Goal: Task Accomplishment & Management: Manage account settings

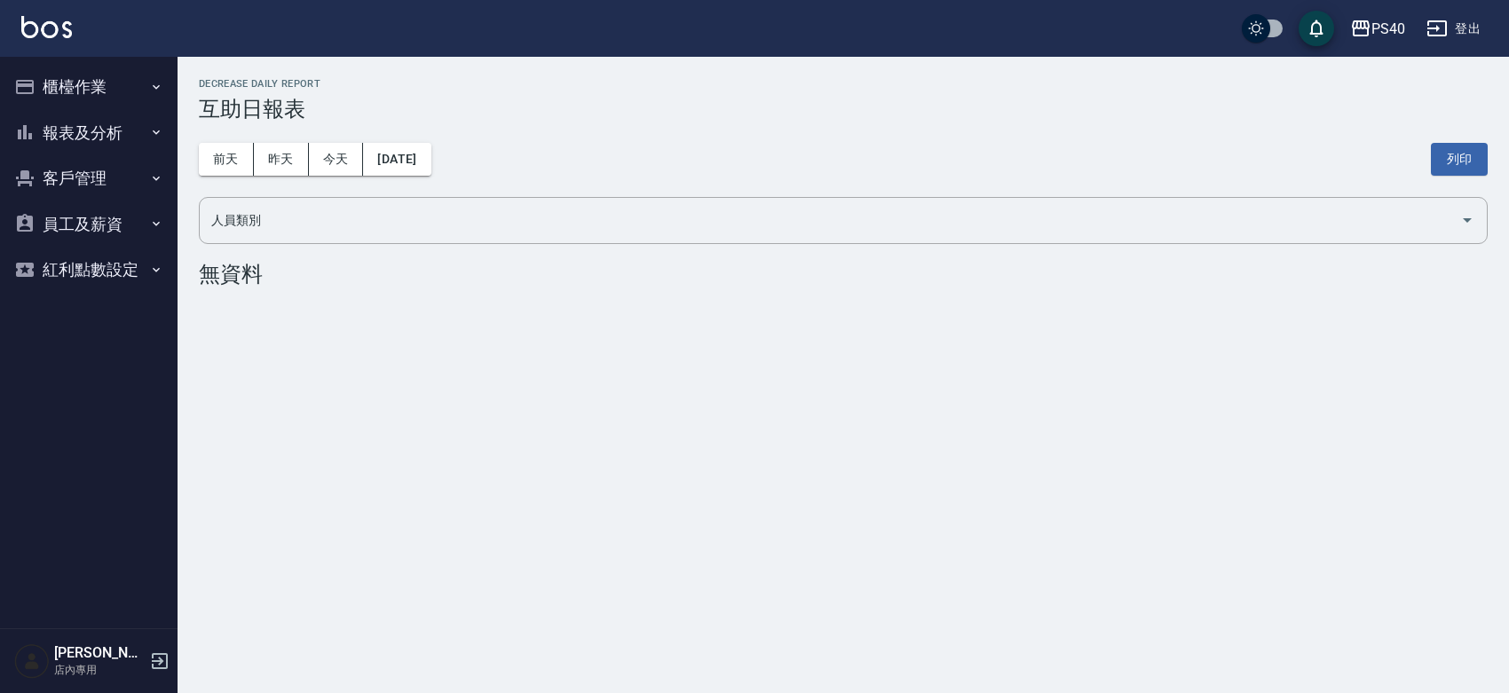
click at [74, 75] on button "櫃檯作業" at bounding box center [88, 87] width 163 height 46
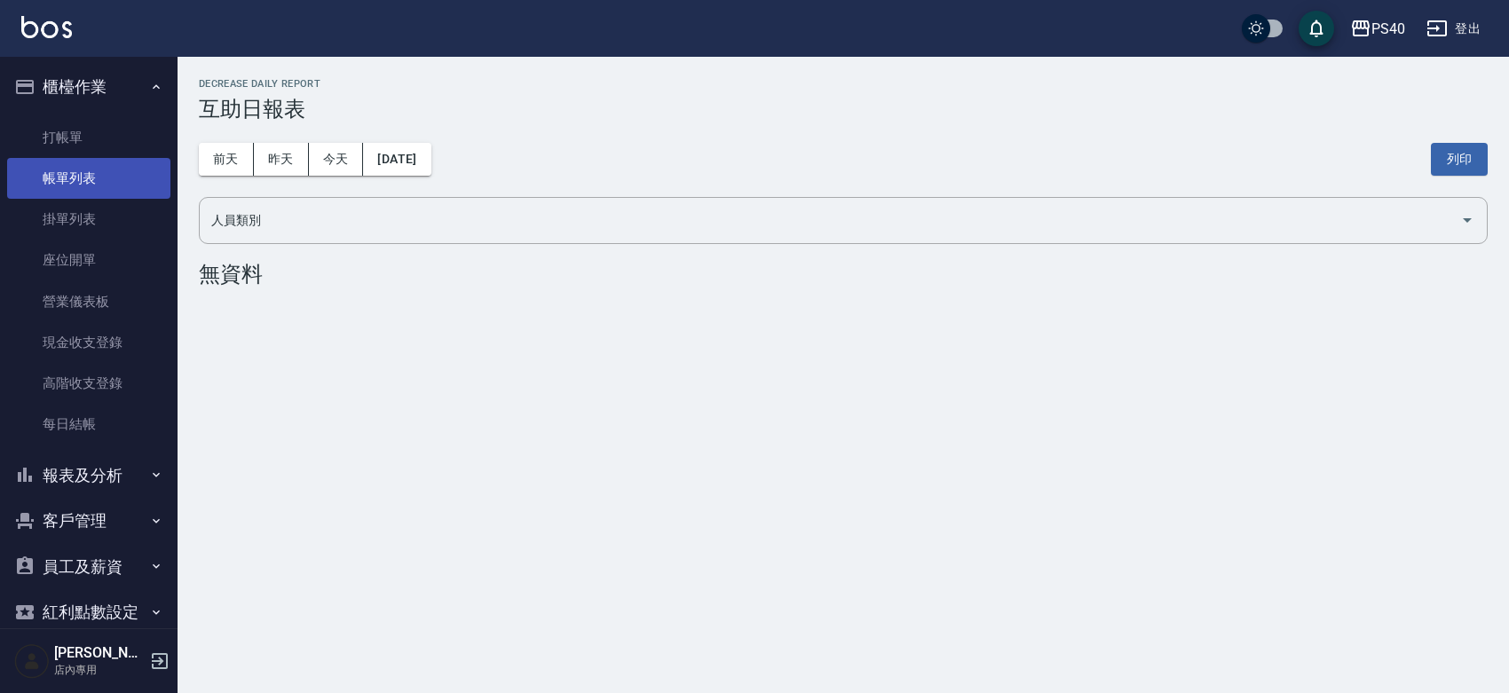
click at [130, 176] on link "帳單列表" at bounding box center [88, 178] width 163 height 41
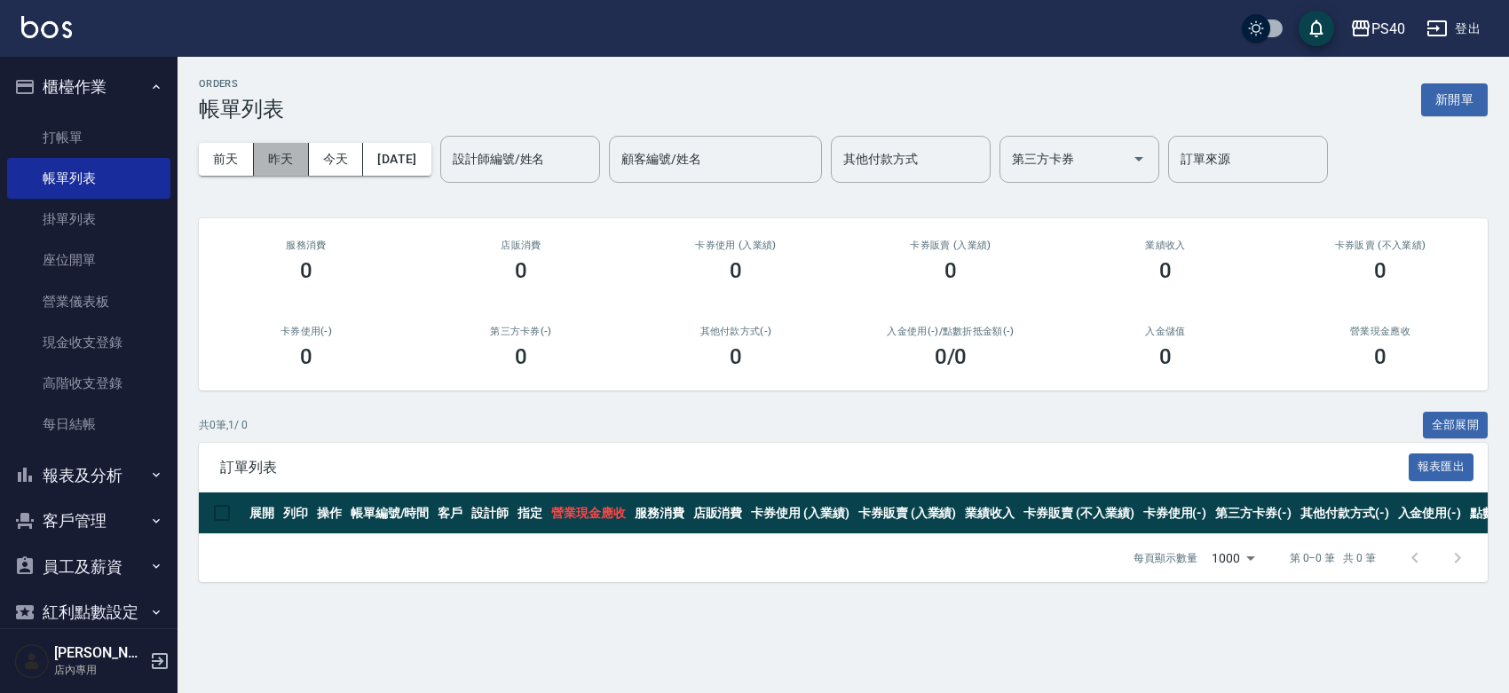
click at [281, 169] on button "昨天" at bounding box center [281, 159] width 55 height 33
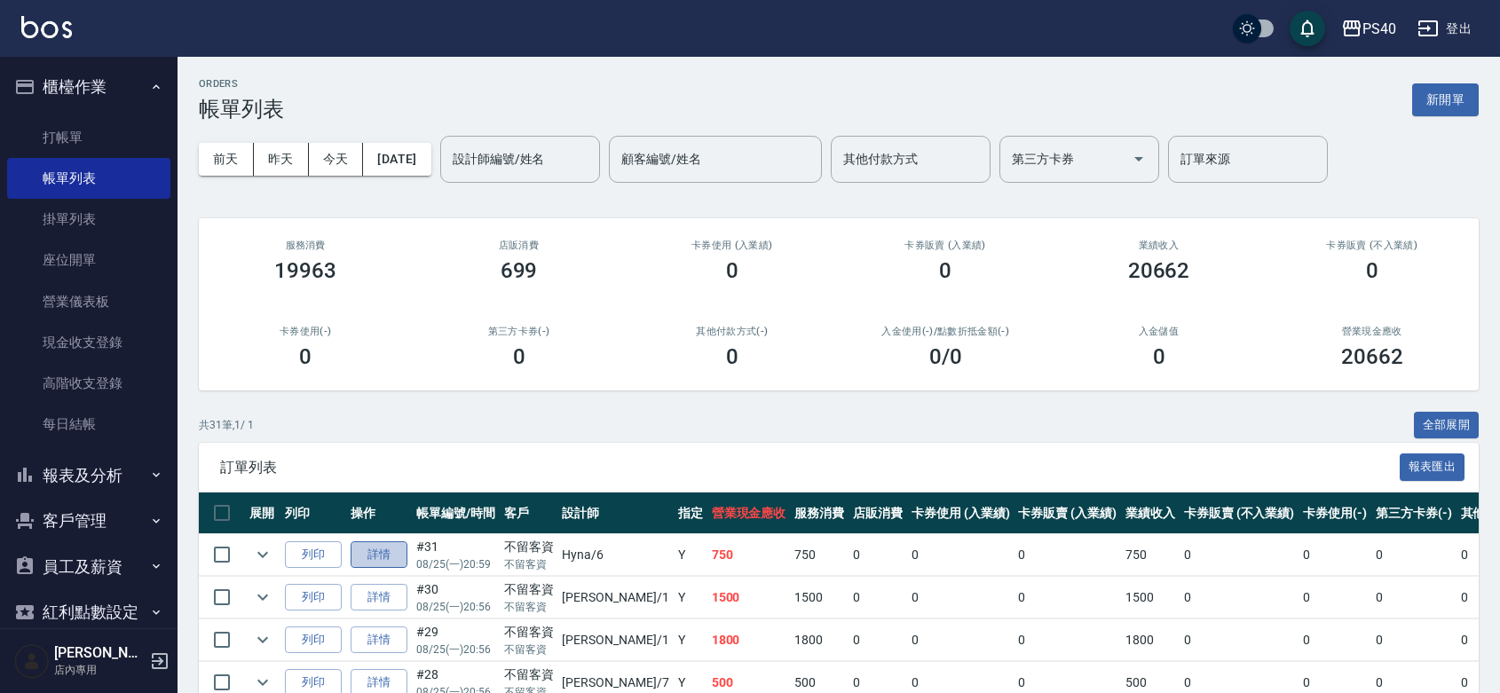
click at [395, 569] on link "詳情" at bounding box center [379, 556] width 57 height 28
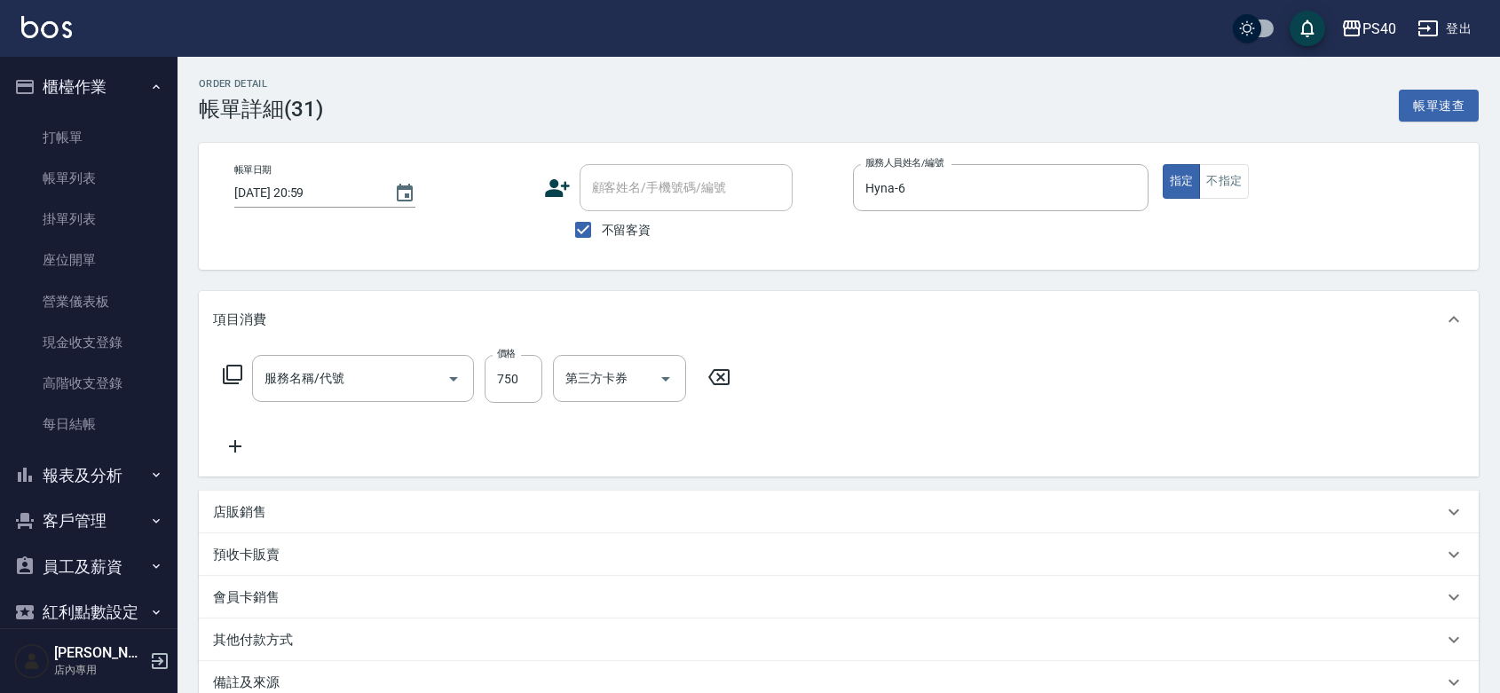
type input "[DATE] 20:59"
checkbox input "true"
type input "Hyna-6"
type input "C剪髮套餐(2450)"
click at [621, 392] on input "洗髮-1" at bounding box center [606, 378] width 91 height 31
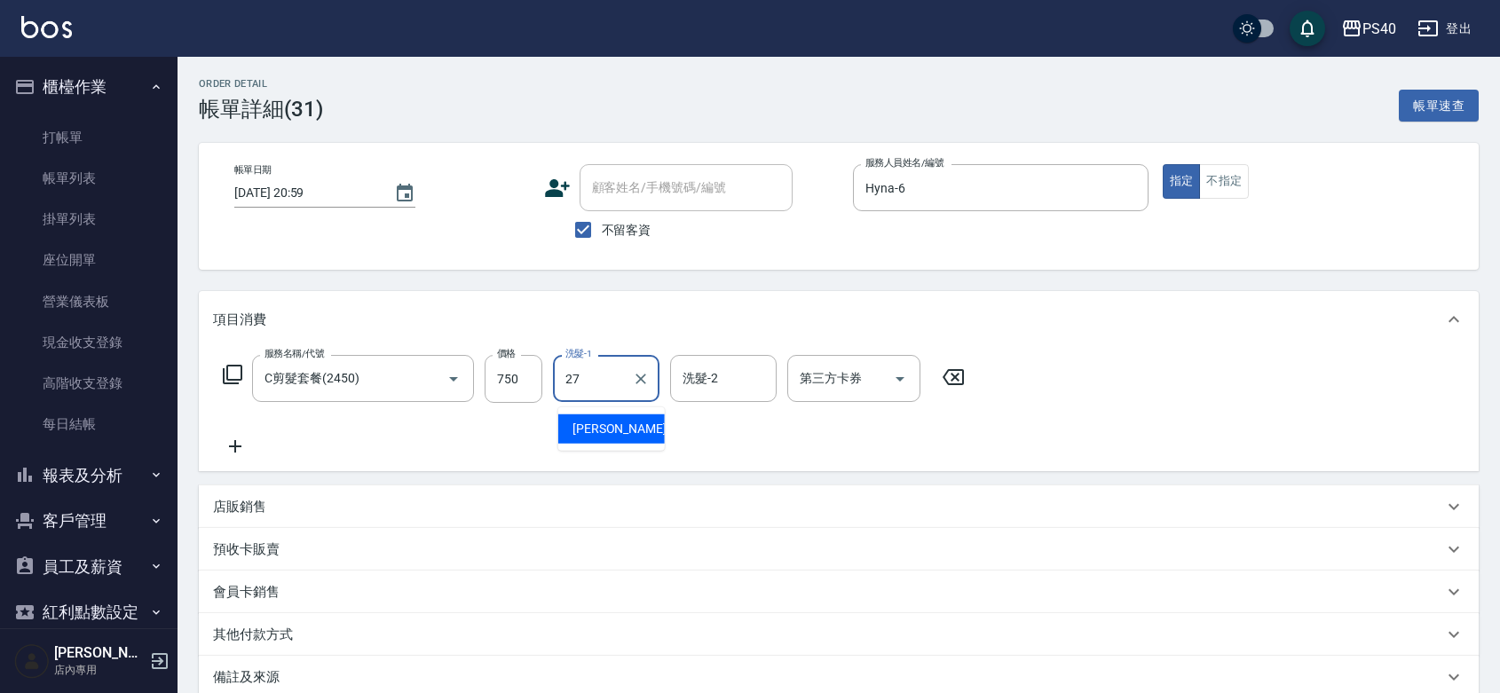
type input "[PERSON_NAME]-27"
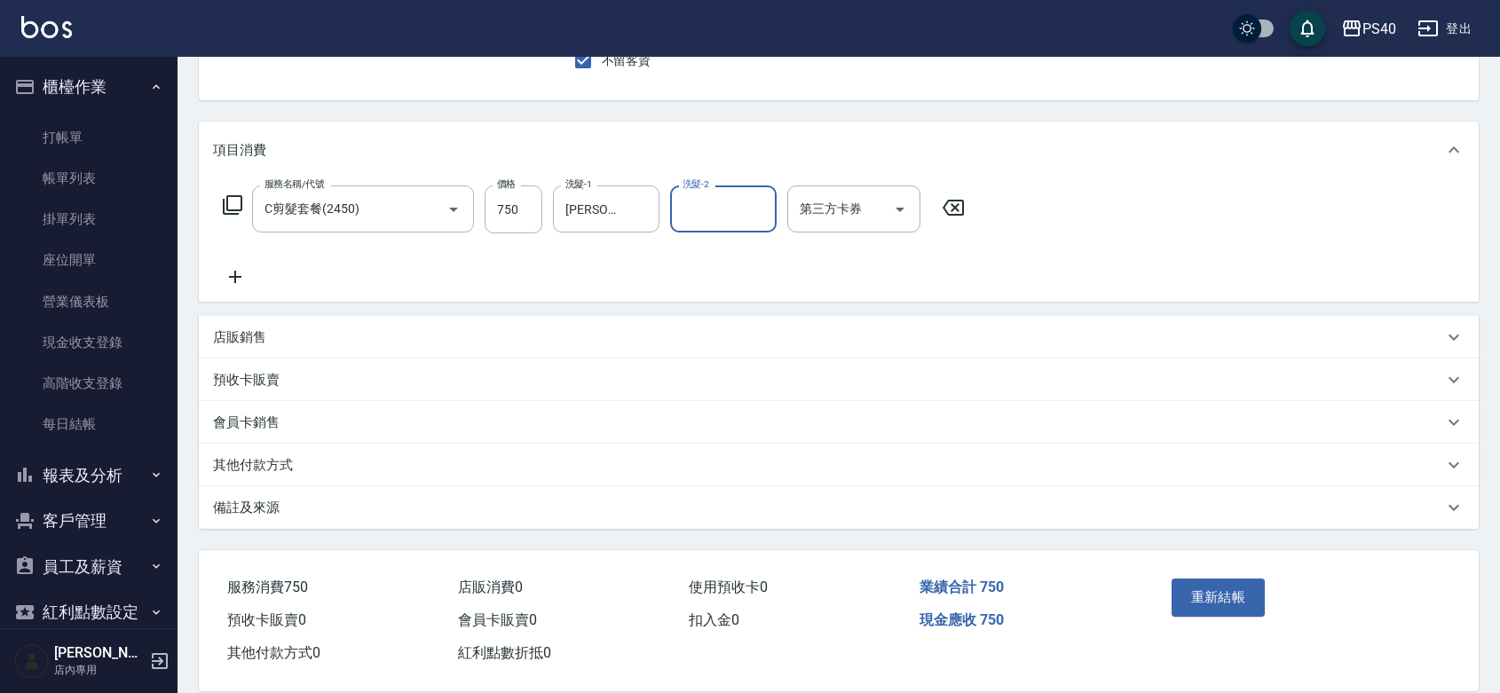
scroll to position [223, 0]
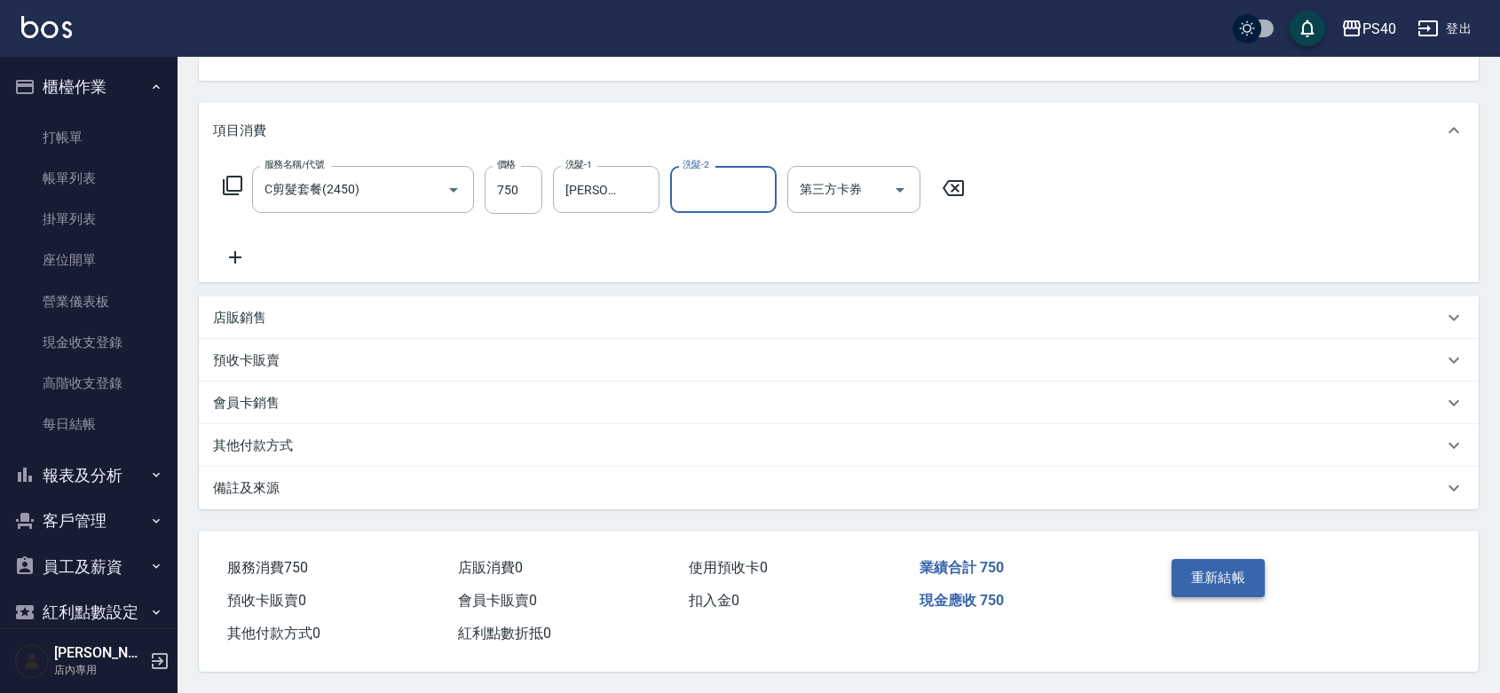
click at [1186, 559] on button "重新結帳" at bounding box center [1219, 577] width 94 height 37
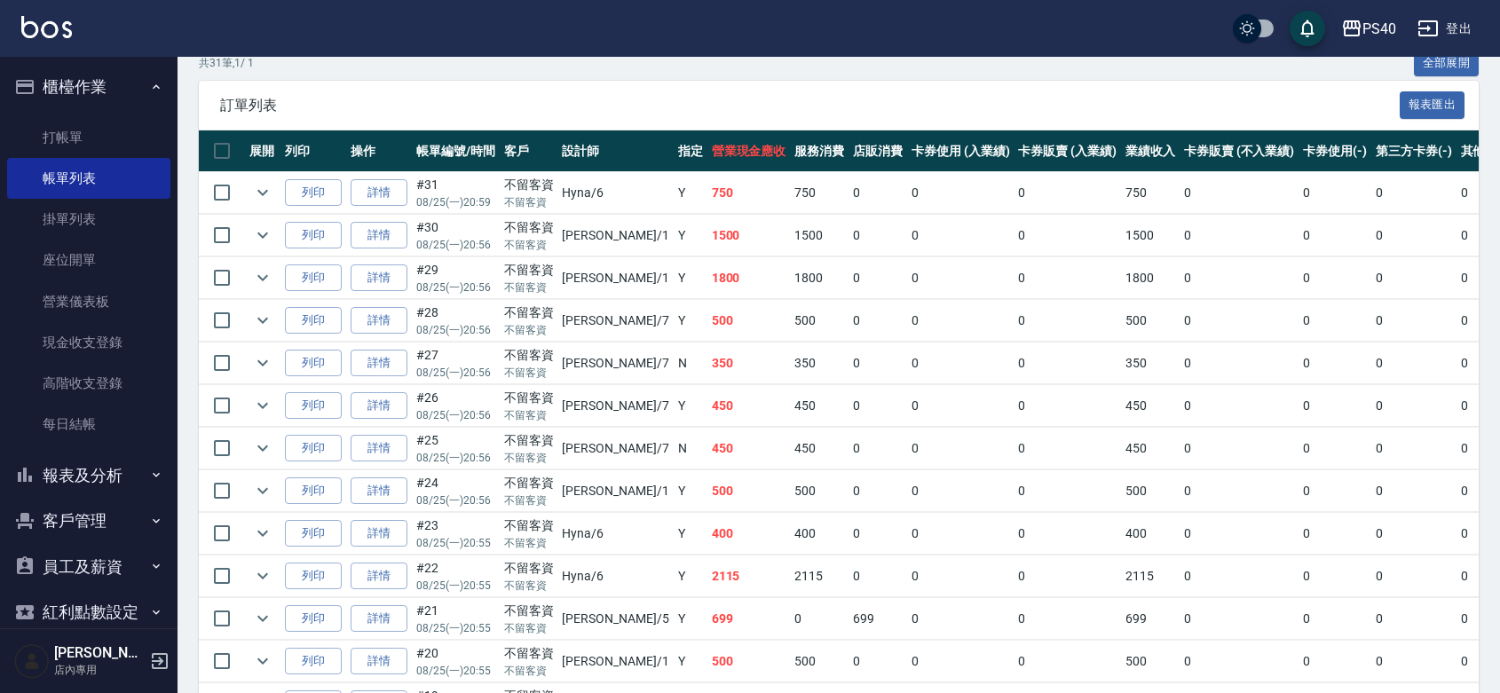
scroll to position [777, 0]
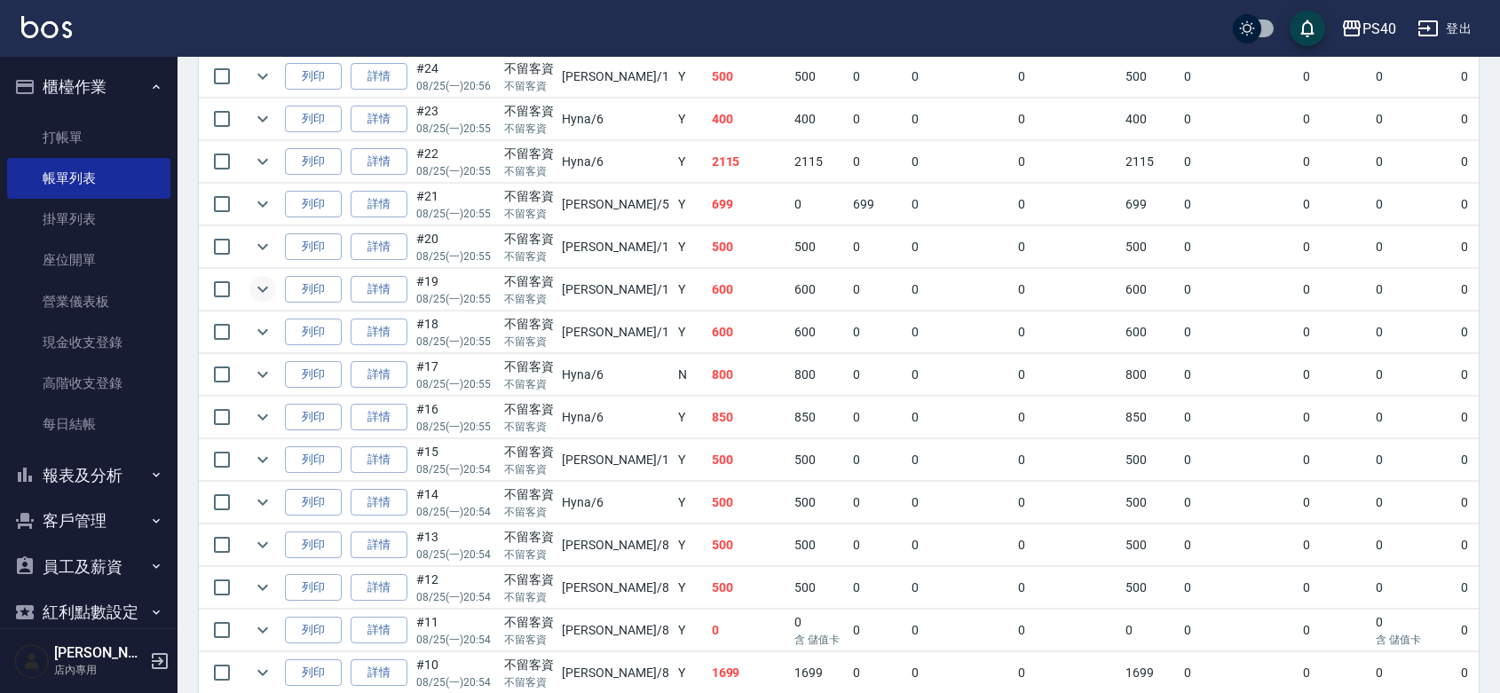
click at [272, 300] on icon "expand row" at bounding box center [262, 289] width 21 height 21
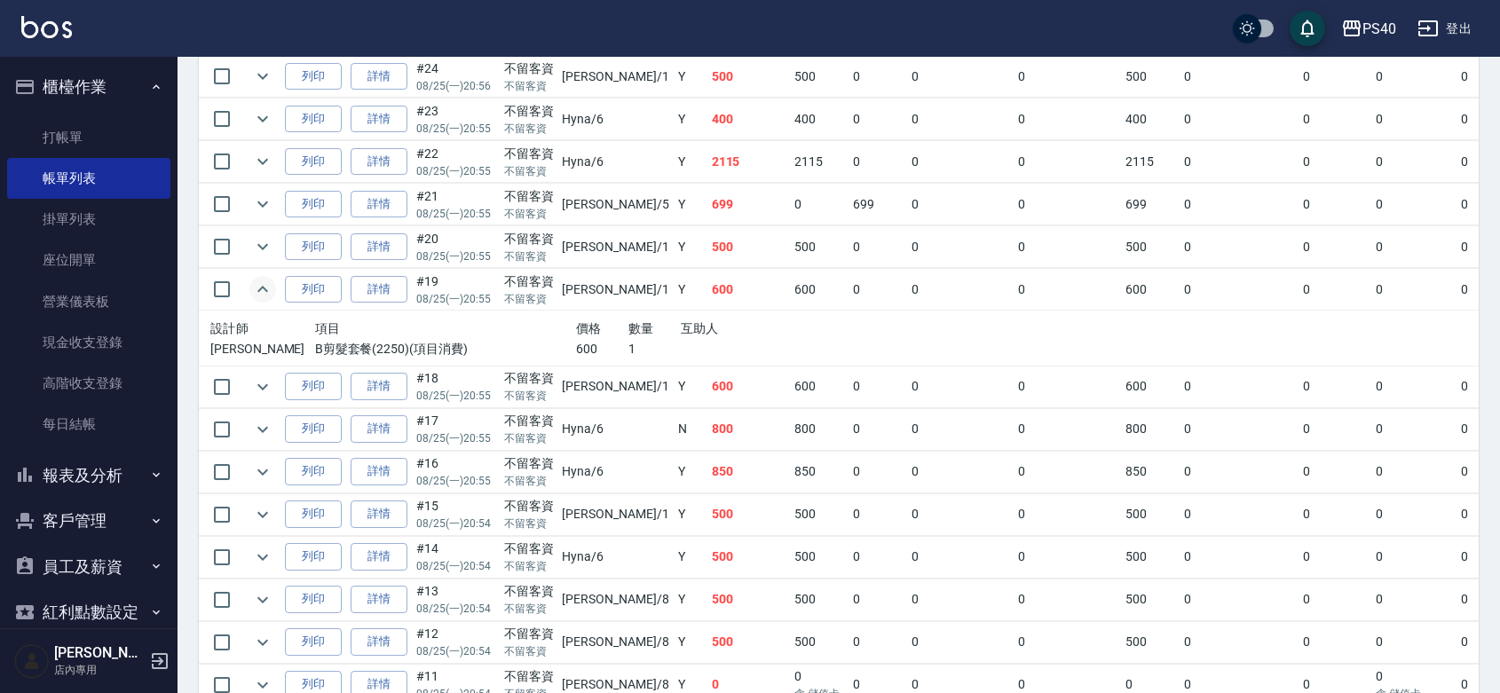
click at [272, 300] on icon "expand row" at bounding box center [262, 289] width 21 height 21
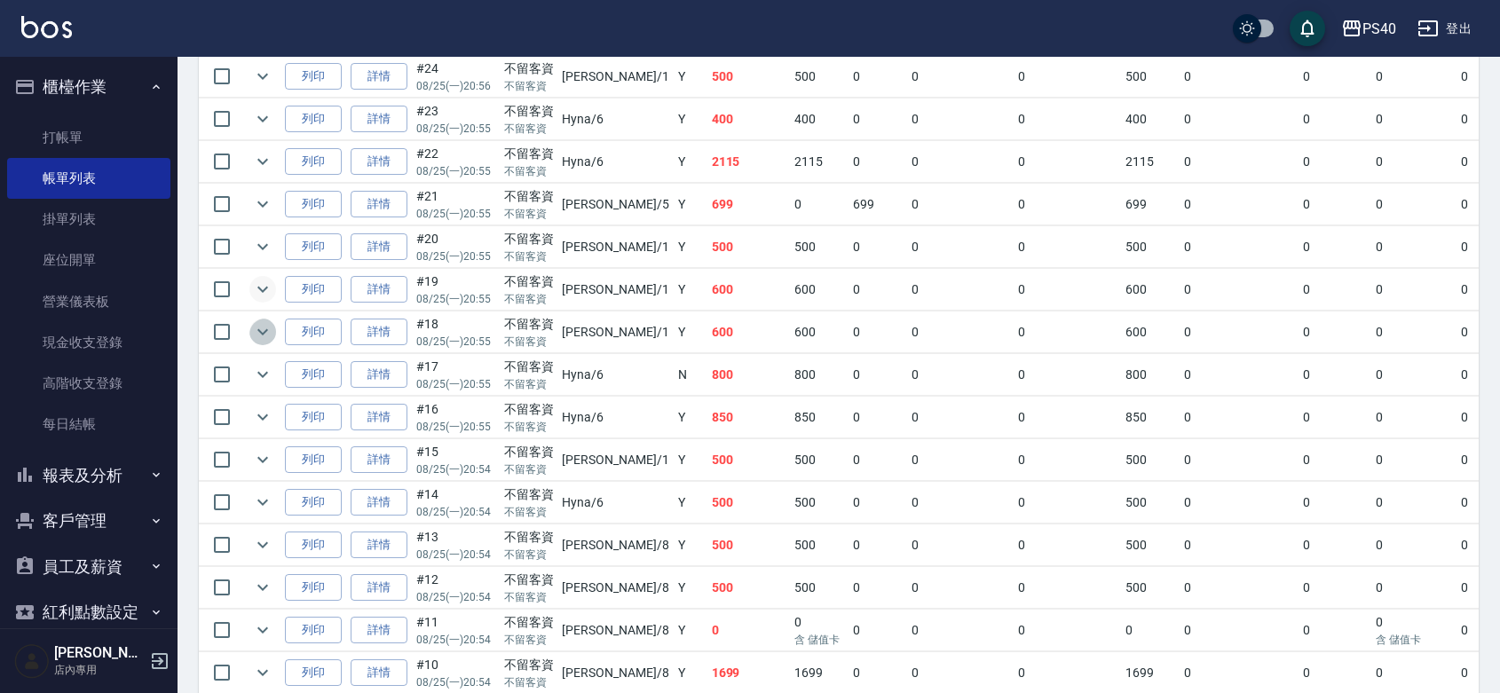
click at [268, 336] on icon "expand row" at bounding box center [262, 332] width 11 height 6
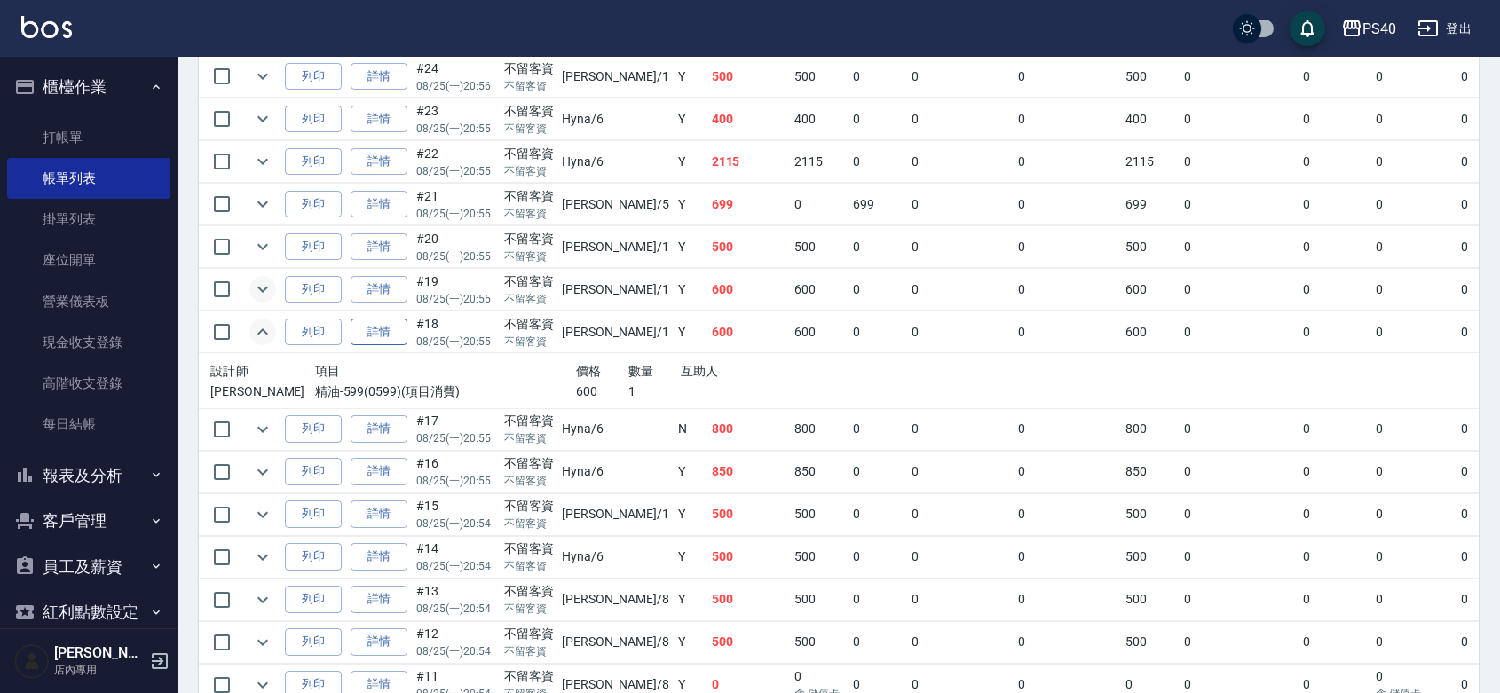
click at [389, 346] on link "詳情" at bounding box center [379, 333] width 57 height 28
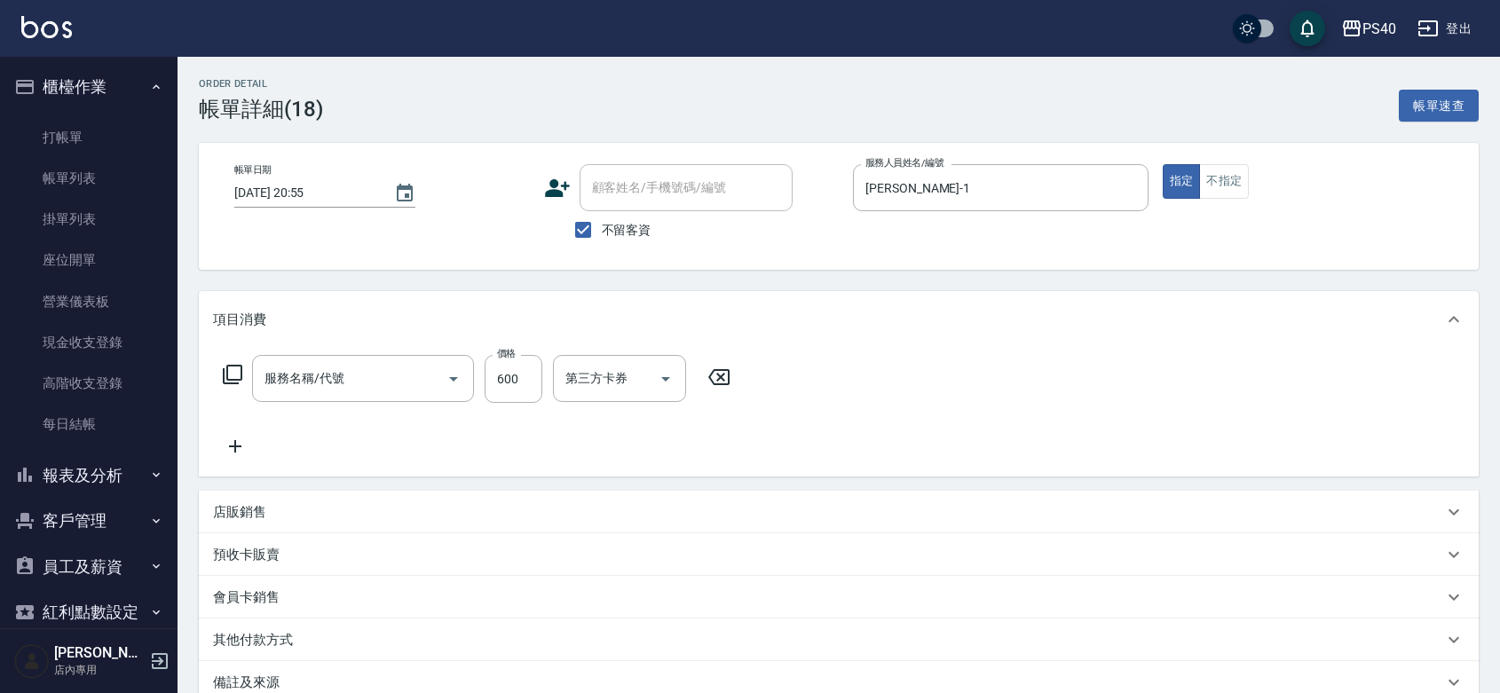
type input "[DATE] 20:55"
checkbox input "true"
type input "[PERSON_NAME]-1"
type input "精油-599(0599)"
click at [618, 391] on input "洗髮-1" at bounding box center [606, 378] width 91 height 31
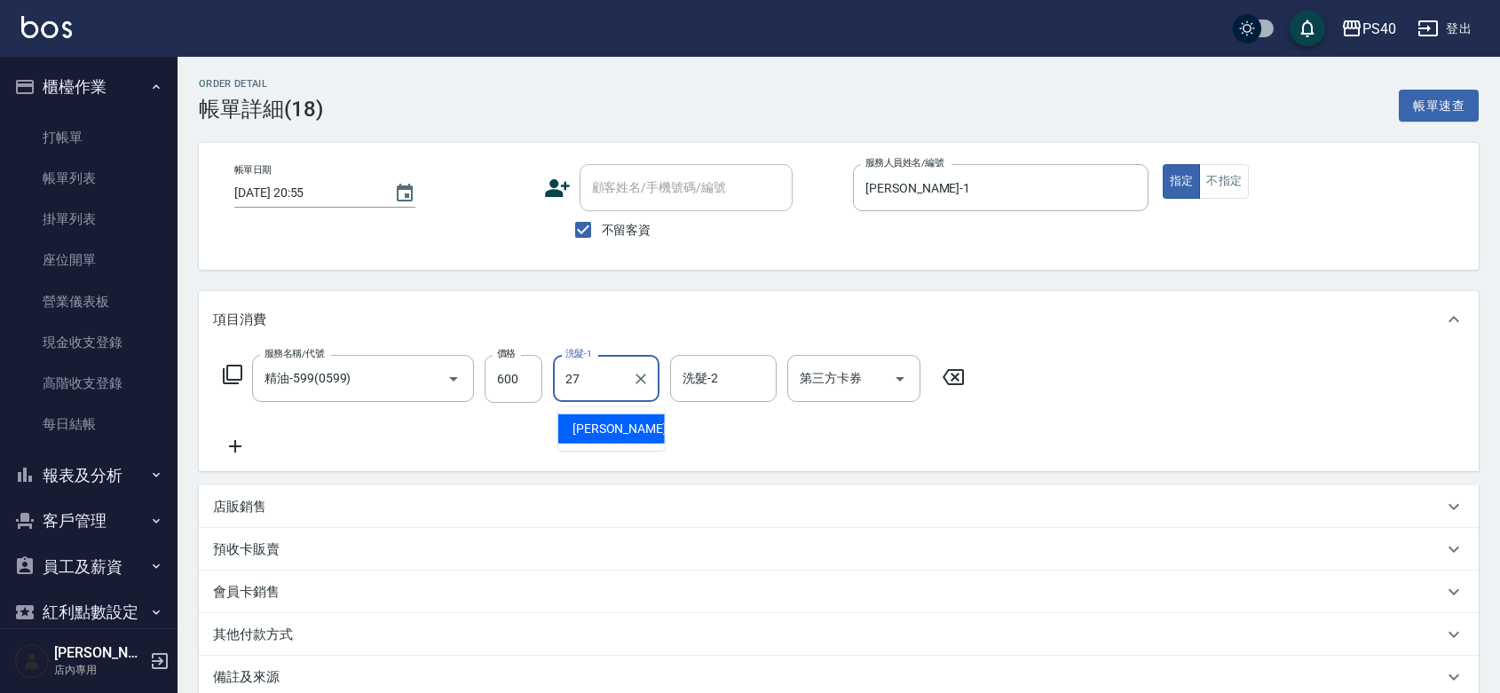
type input "[PERSON_NAME]-27"
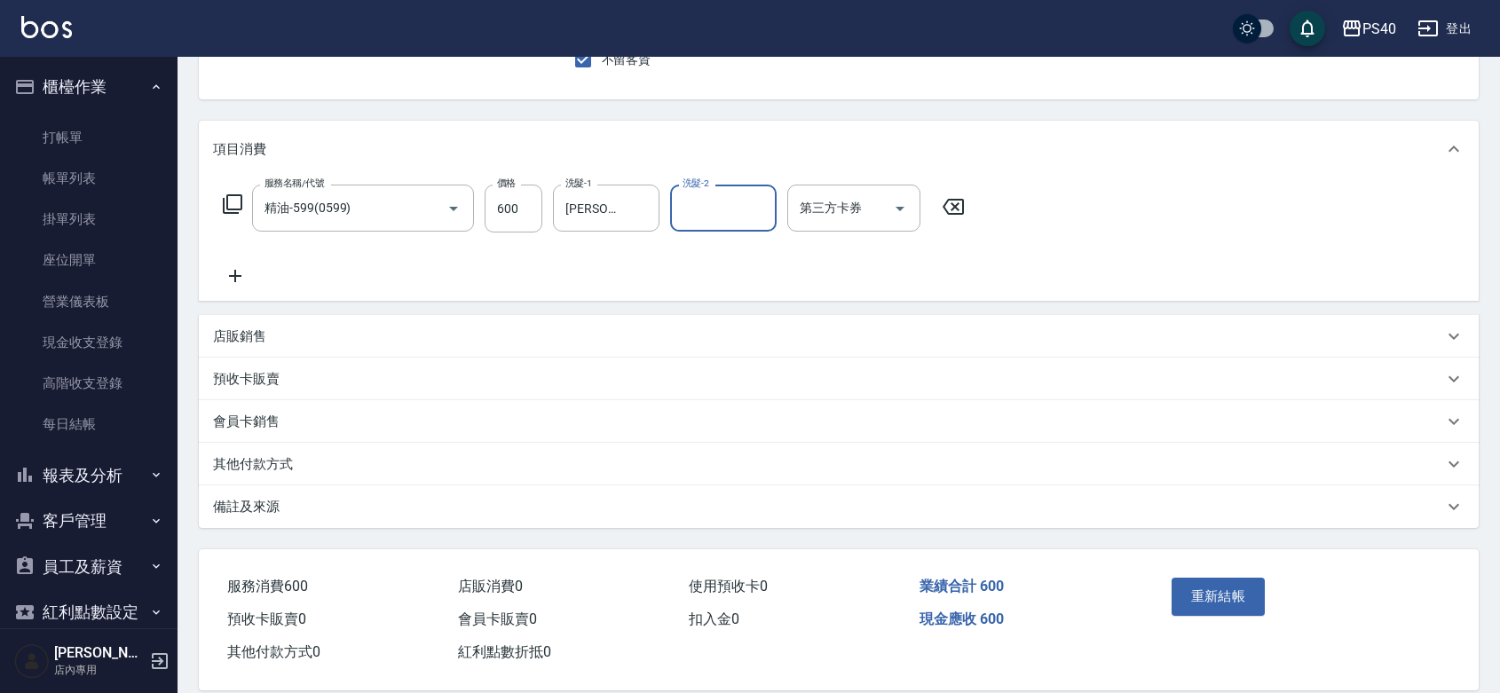
scroll to position [223, 0]
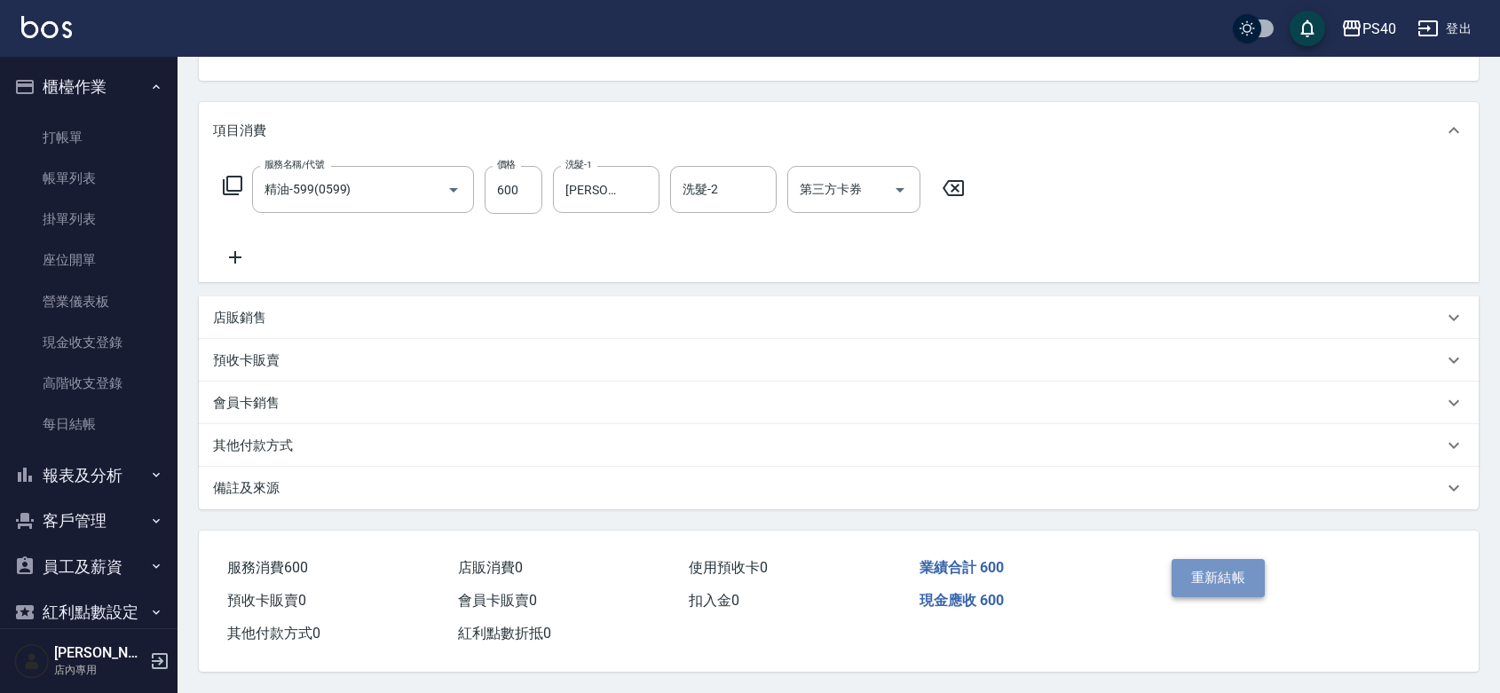
click at [1218, 564] on button "重新結帳" at bounding box center [1219, 577] width 94 height 37
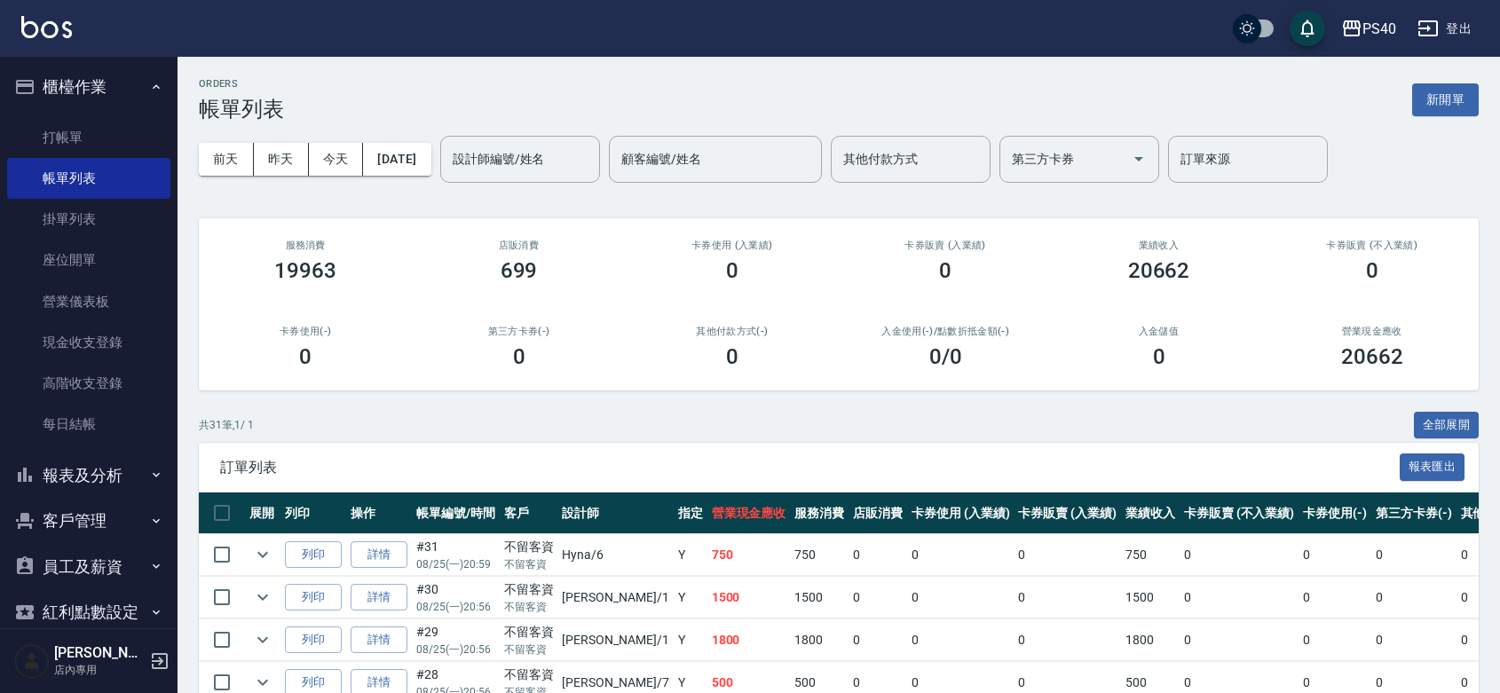
click at [90, 498] on button "客戶管理" at bounding box center [88, 521] width 163 height 46
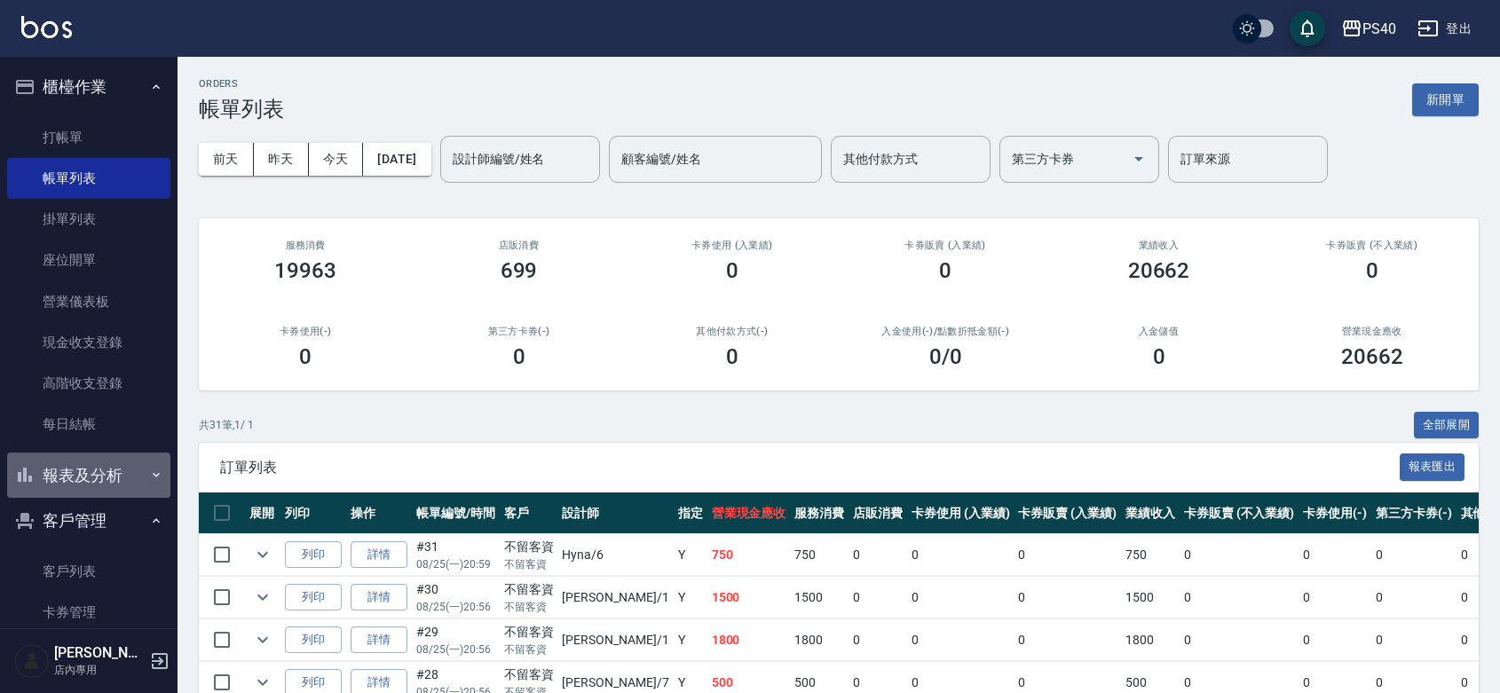
click at [98, 482] on button "報表及分析" at bounding box center [88, 476] width 163 height 46
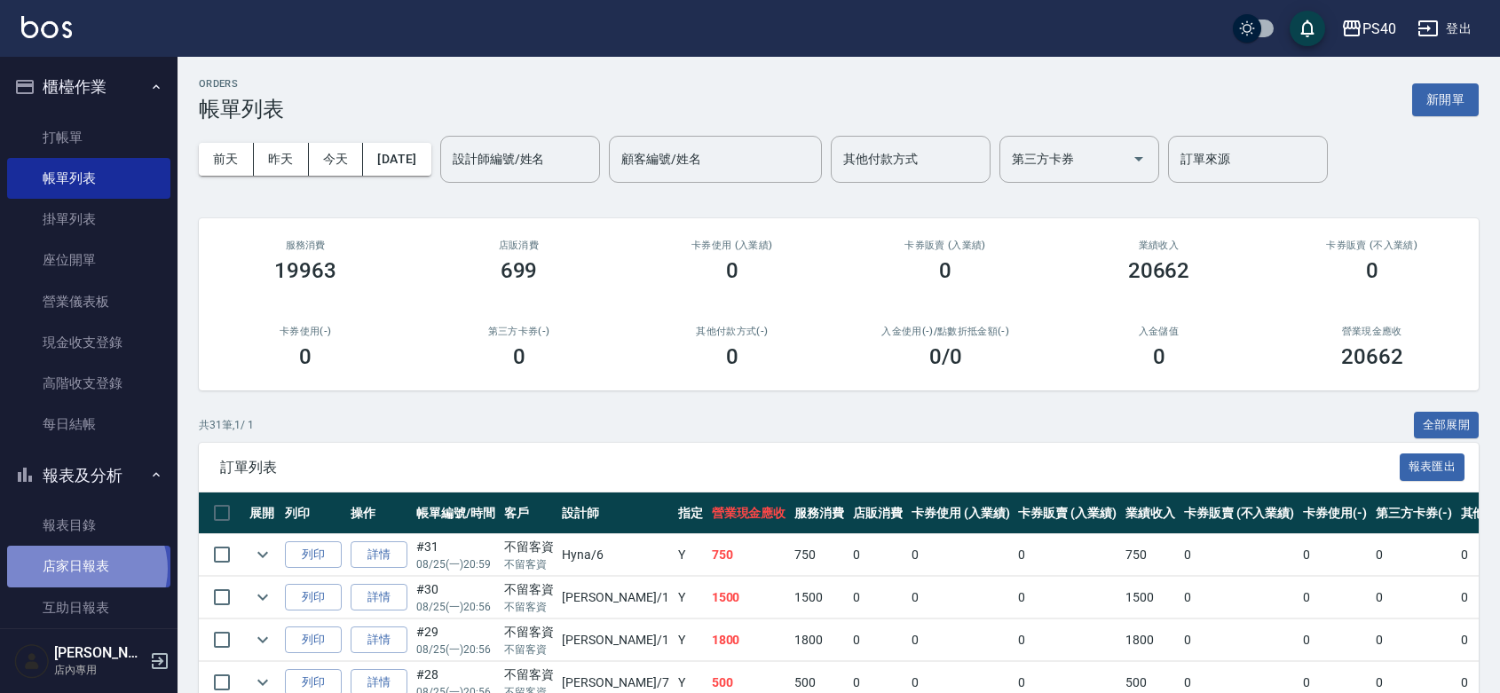
click at [85, 569] on link "店家日報表" at bounding box center [88, 566] width 163 height 41
